Goal: Task Accomplishment & Management: Use online tool/utility

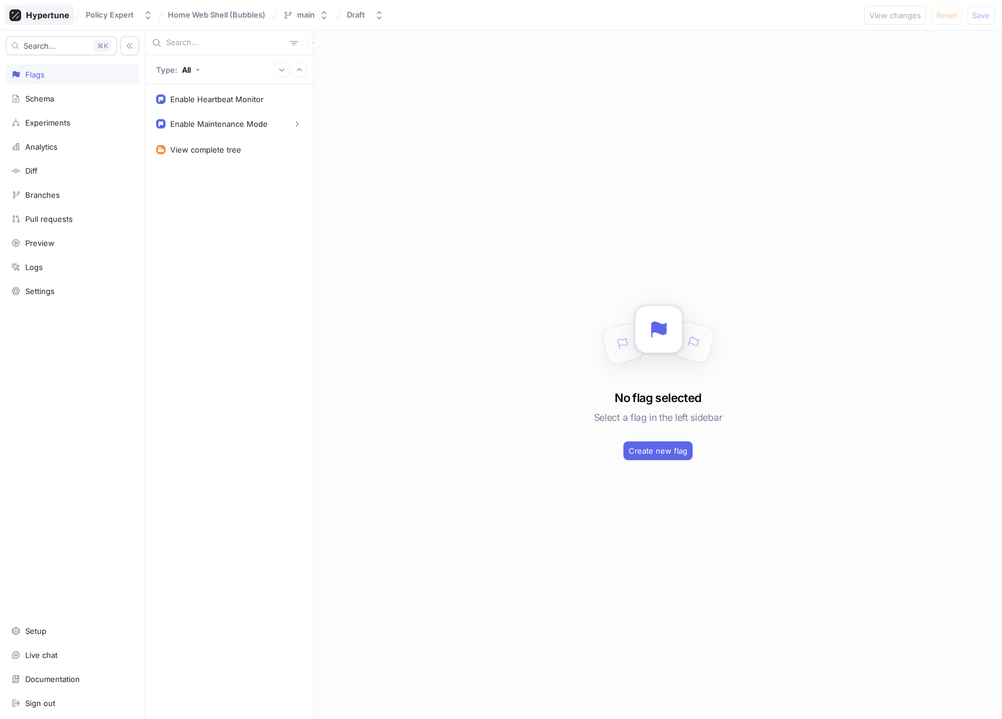
click at [35, 18] on icon at bounding box center [47, 16] width 42 height 8
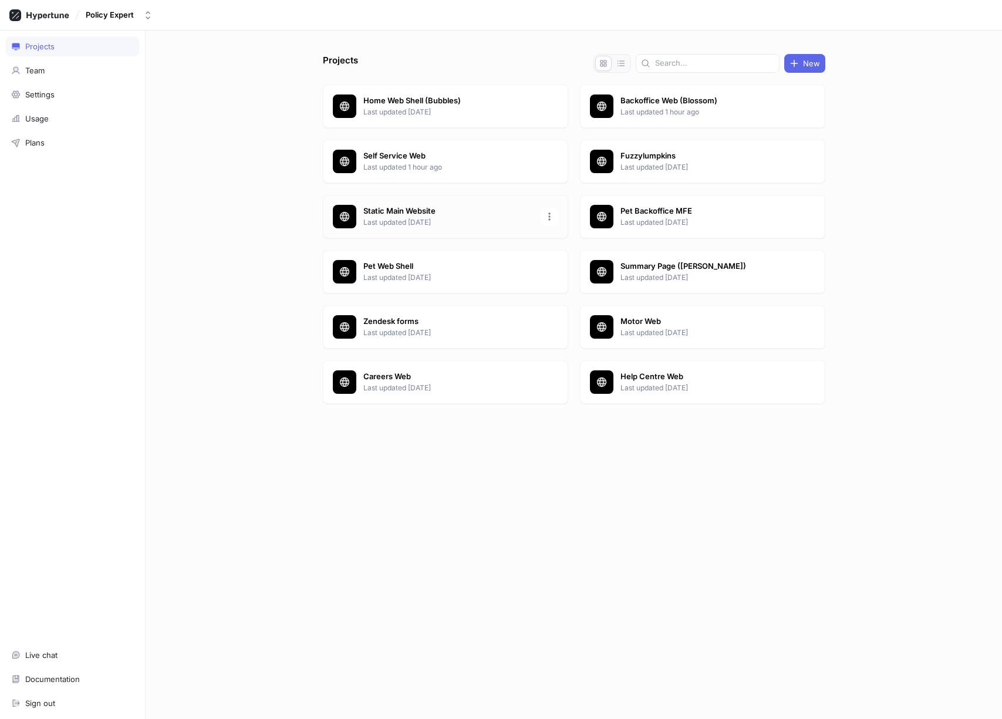
click at [439, 210] on p "Static Main Website" at bounding box center [448, 212] width 170 height 12
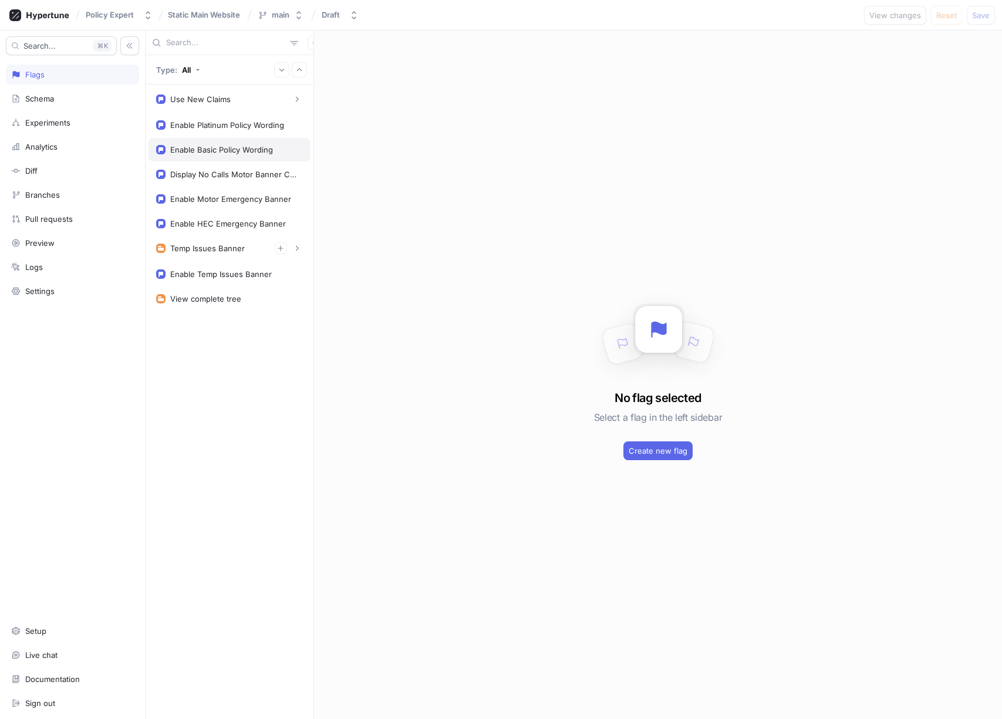
click at [218, 151] on div "Enable Basic Policy Wording" at bounding box center [221, 149] width 103 height 9
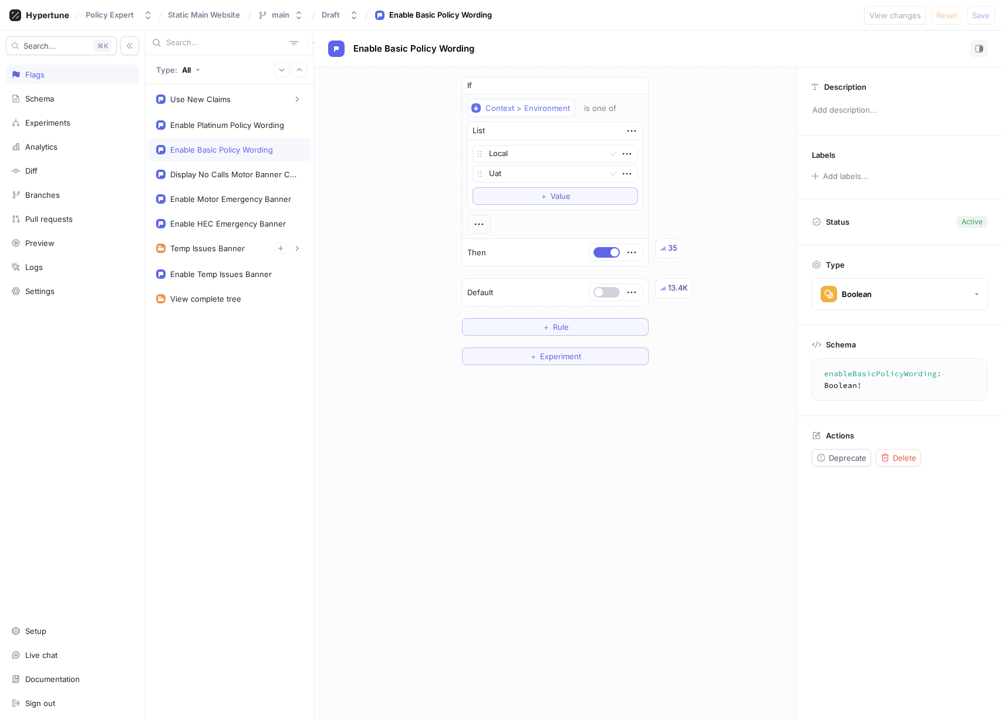
click at [611, 291] on button "button" at bounding box center [607, 292] width 26 height 11
click at [608, 292] on button "button" at bounding box center [607, 292] width 26 height 11
click at [758, 152] on div "If Context > Environment is one of List Local Uat To pick up a draggable item, …" at bounding box center [555, 221] width 483 height 307
click at [644, 635] on div "If Context > Environment is one of List Local Uat To pick up a draggable item, …" at bounding box center [555, 394] width 483 height 652
click at [677, 57] on div "Enable Basic Policy Wording" at bounding box center [658, 49] width 660 height 18
